Goal: Find specific page/section: Find specific page/section

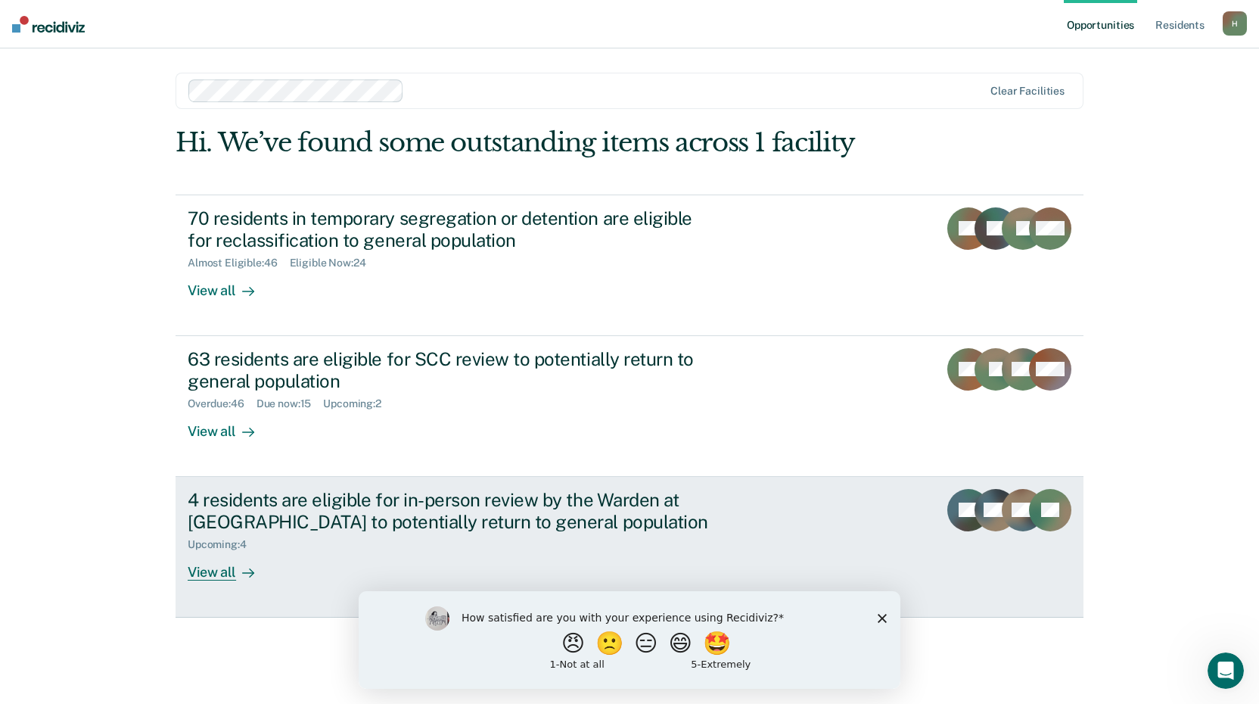
click at [279, 513] on div "4 residents are eligible for in-person review by the Warden at [GEOGRAPHIC_DATA…" at bounding box center [453, 511] width 531 height 44
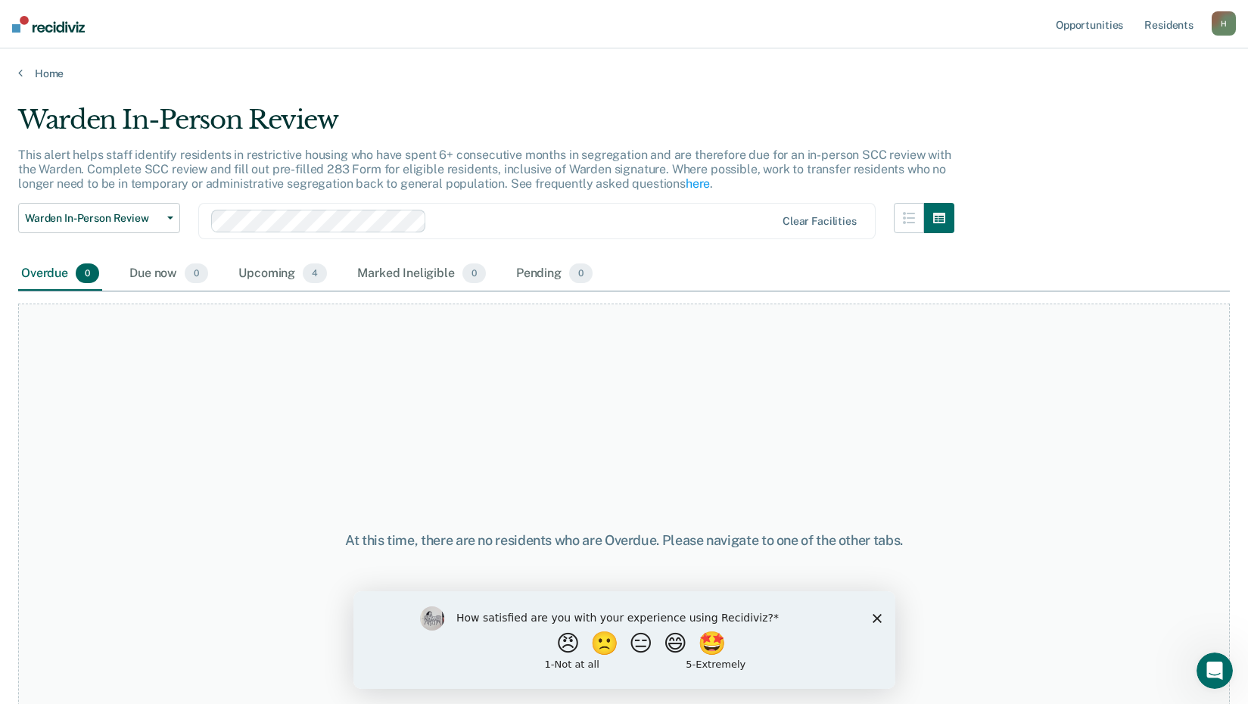
click at [879, 619] on icon "Close survey" at bounding box center [876, 617] width 9 height 9
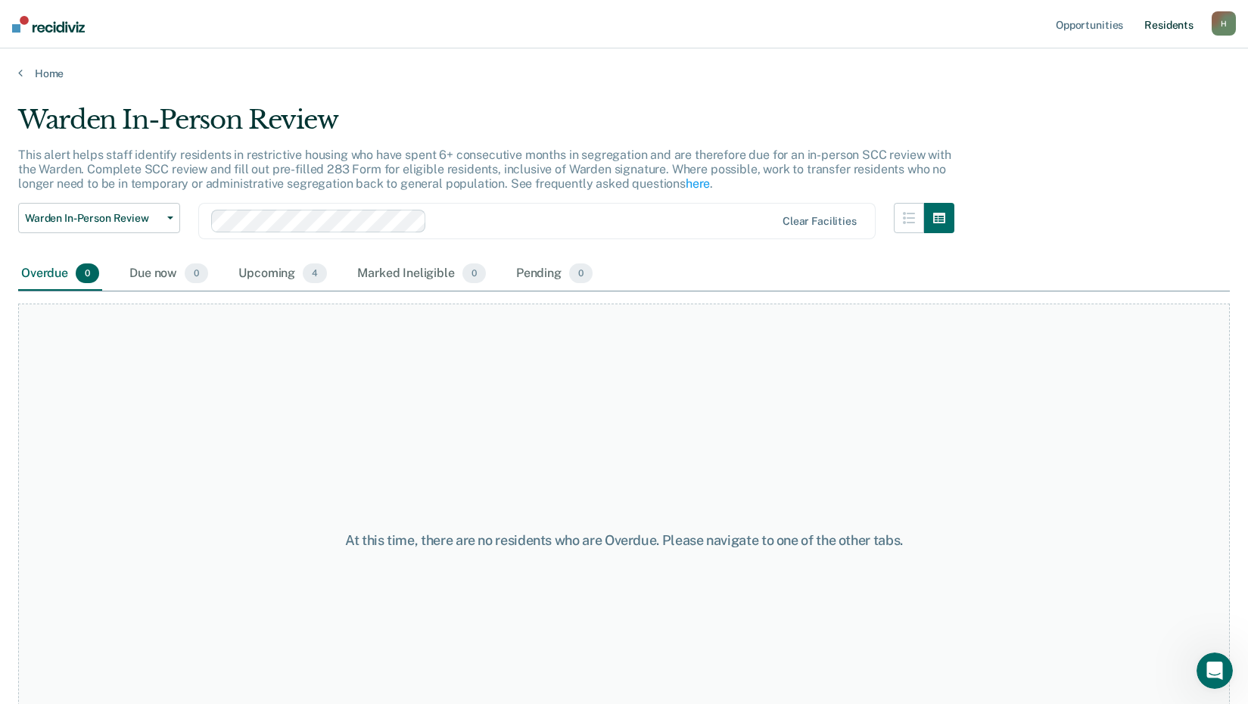
click at [1184, 22] on link "Resident s" at bounding box center [1168, 24] width 55 height 48
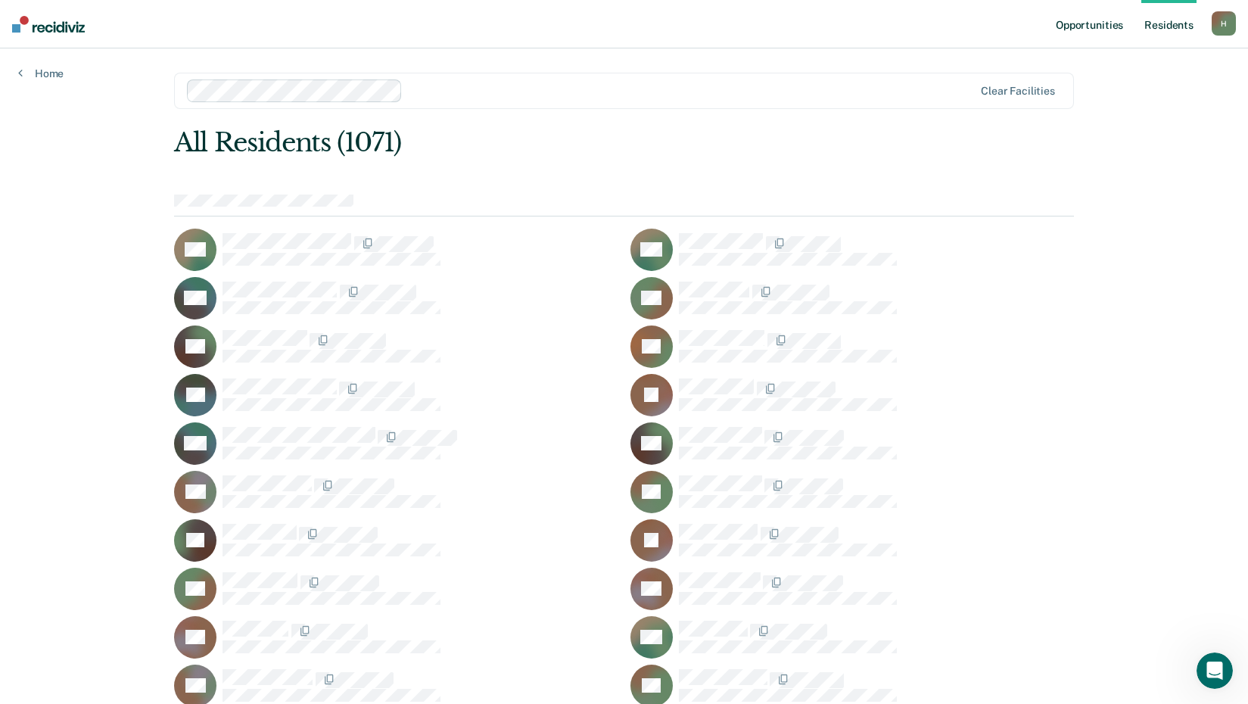
click at [1083, 21] on link "Opportunities" at bounding box center [1089, 24] width 73 height 48
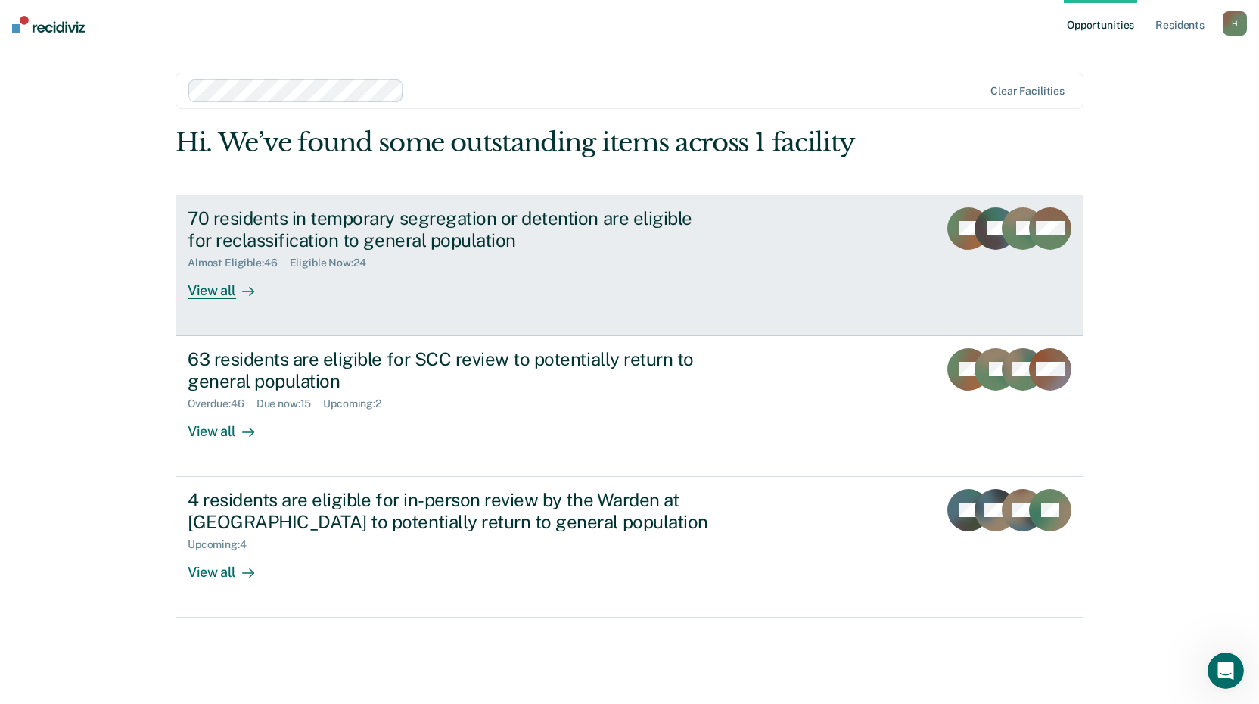
click at [219, 288] on div "View all" at bounding box center [230, 284] width 85 height 30
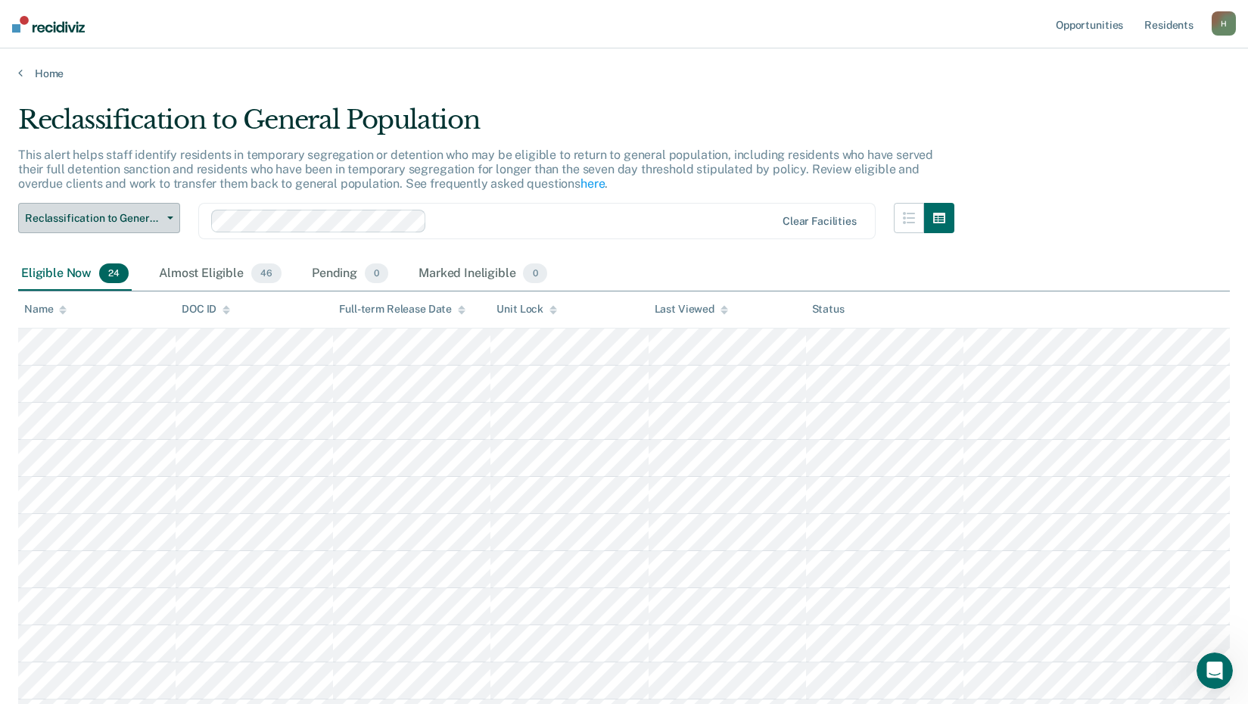
click at [168, 214] on button "Reclassification to General Population" at bounding box center [99, 218] width 162 height 30
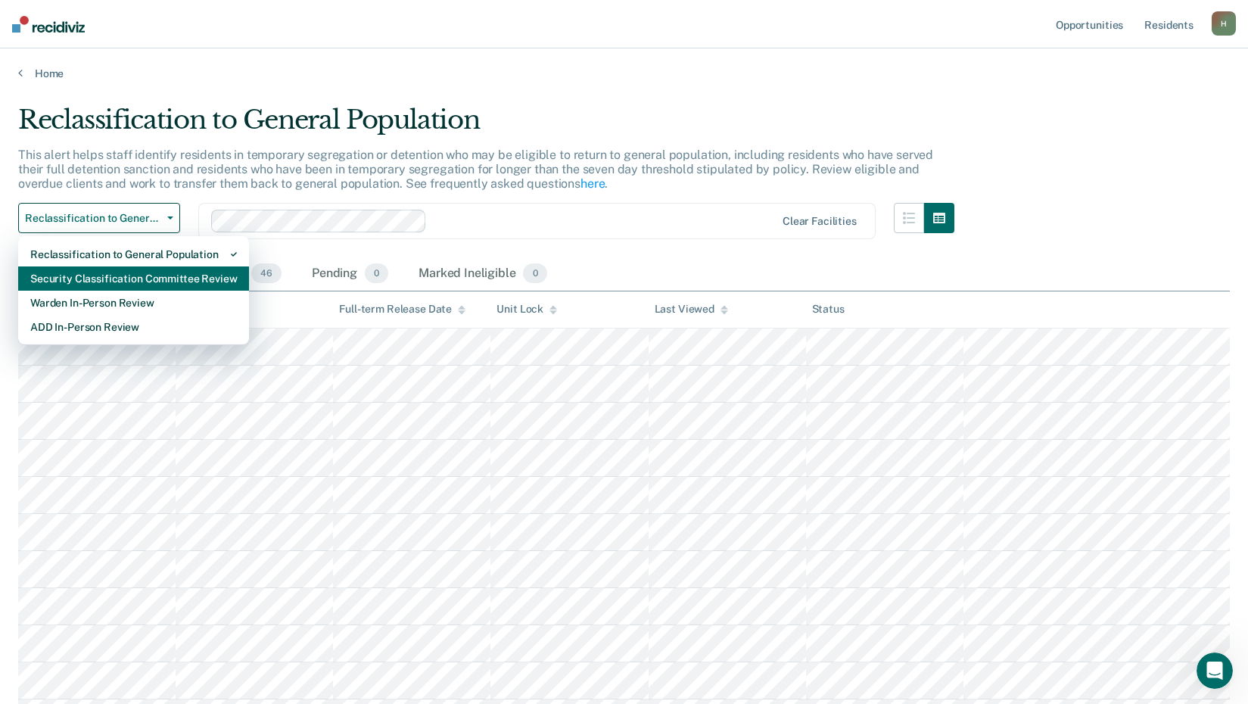
click at [147, 279] on div "Security Classification Committee Review" at bounding box center [133, 278] width 207 height 24
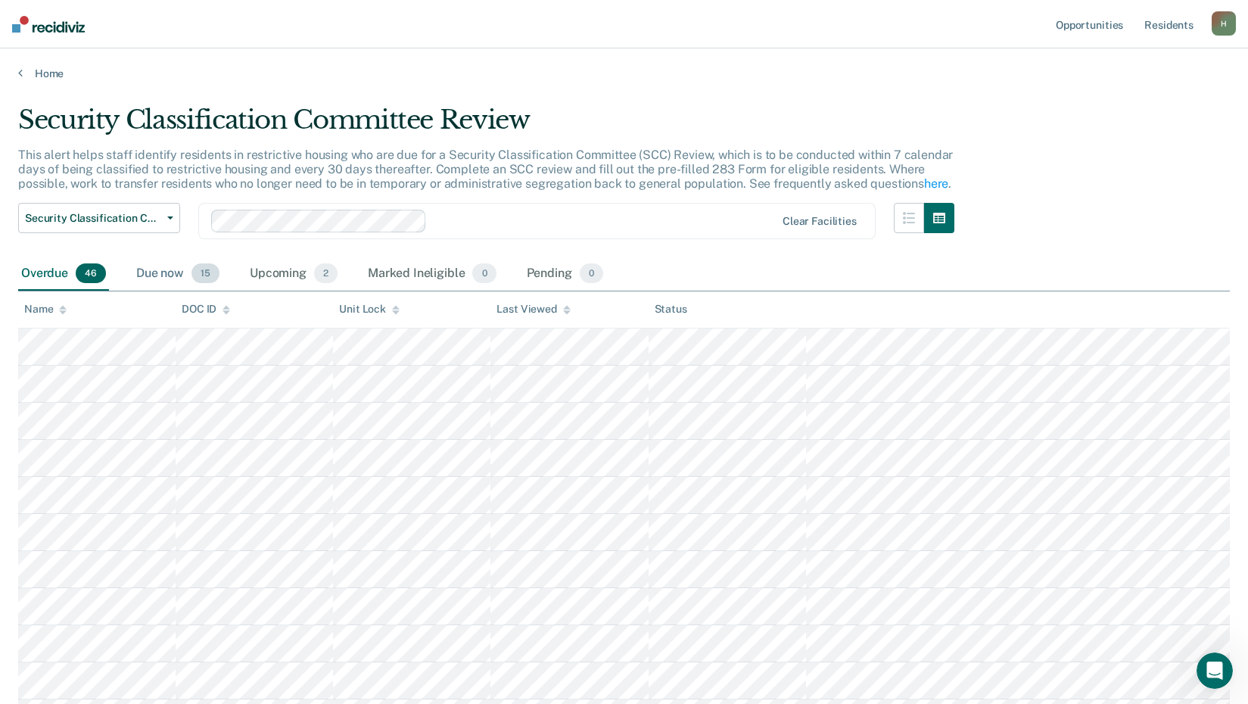
click at [173, 277] on div "Due now 15" at bounding box center [177, 273] width 89 height 33
click at [291, 275] on div "Upcoming 2" at bounding box center [294, 273] width 94 height 33
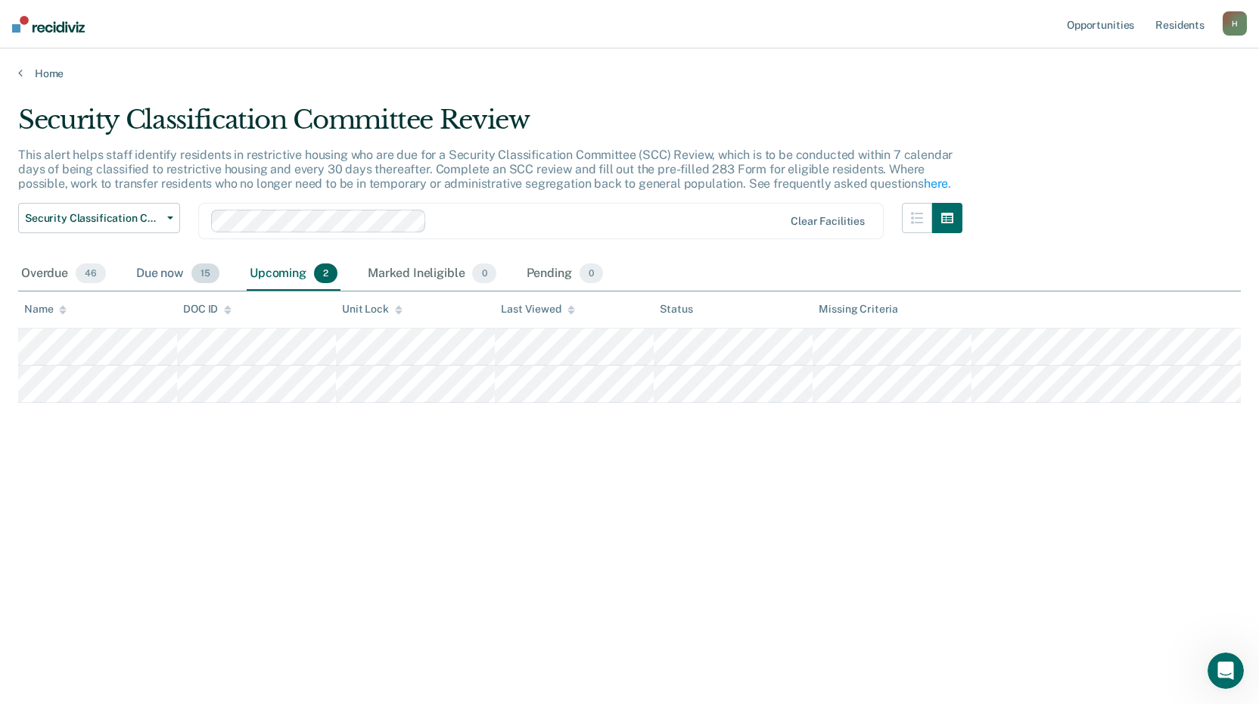
click at [165, 276] on div "Due now 15" at bounding box center [177, 273] width 89 height 33
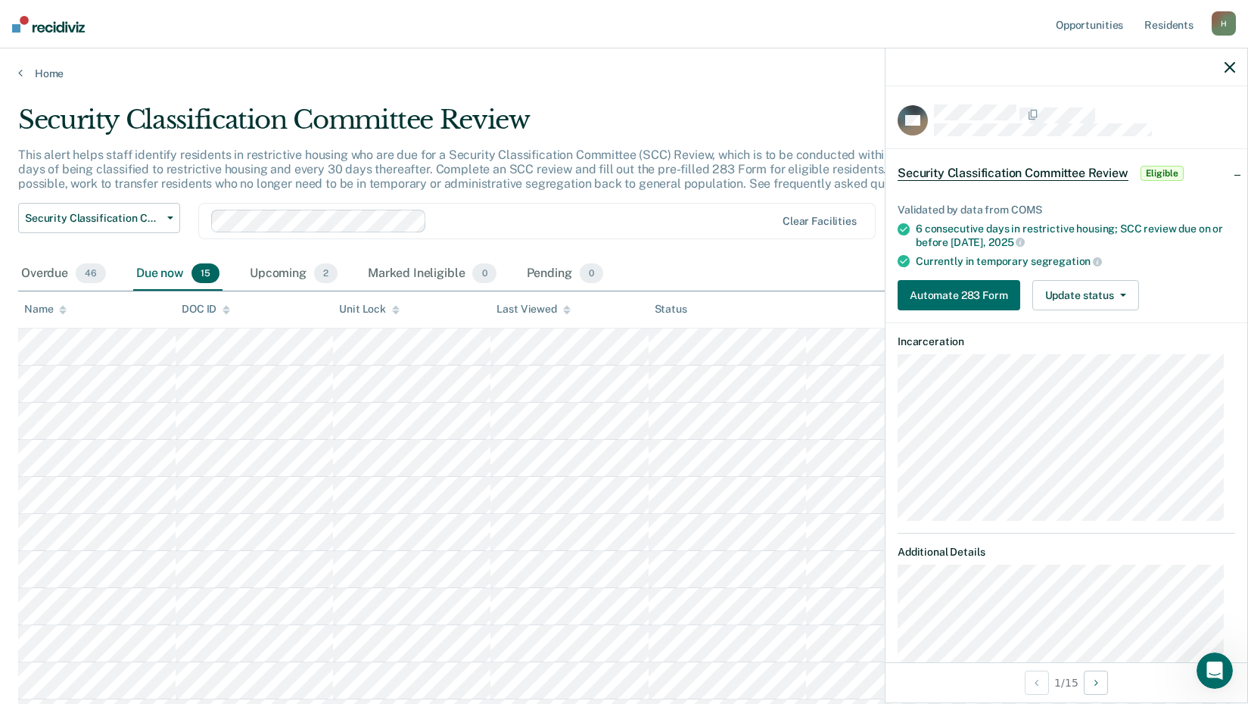
click at [1228, 67] on icon "button" at bounding box center [1229, 67] width 11 height 11
